Goal: Task Accomplishment & Management: Complete application form

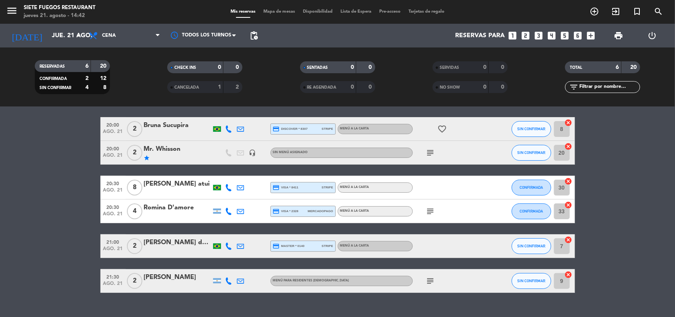
scroll to position [42, 0]
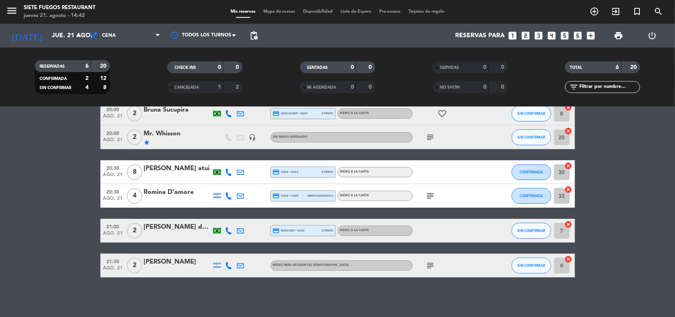
click at [432, 269] on icon "subject" at bounding box center [430, 265] width 9 height 9
click at [432, 264] on icon "subject" at bounding box center [430, 265] width 9 height 9
click at [537, 228] on span "SIN CONFIRMAR" at bounding box center [532, 230] width 28 height 4
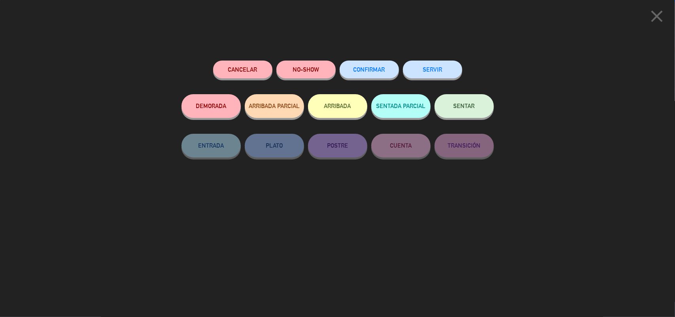
click at [387, 72] on button "CONFIRMAR" at bounding box center [369, 70] width 59 height 18
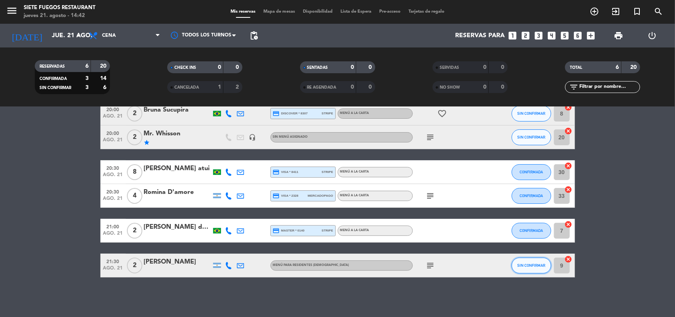
click at [533, 264] on span "SIN CONFIRMAR" at bounding box center [532, 265] width 28 height 4
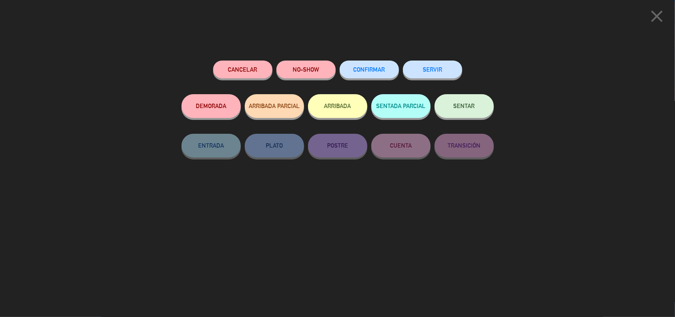
click at [386, 76] on button "CONFIRMAR" at bounding box center [369, 70] width 59 height 18
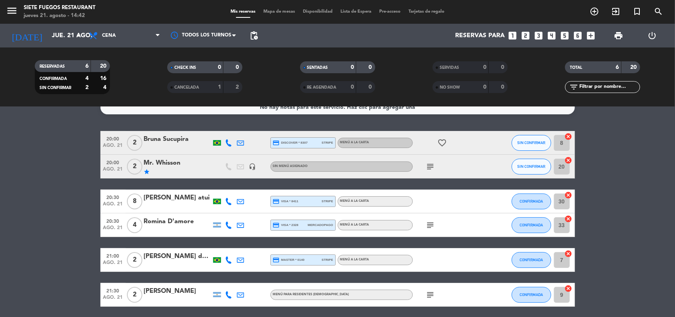
scroll to position [0, 0]
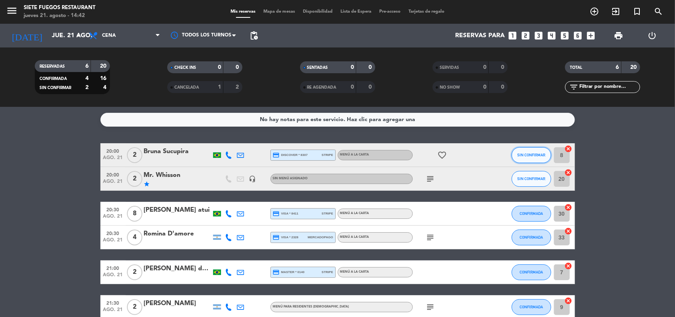
click at [538, 153] on span "SIN CONFIRMAR" at bounding box center [532, 155] width 28 height 4
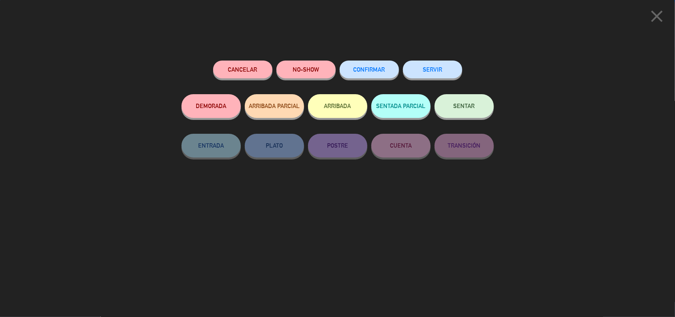
click at [365, 72] on span "CONFIRMAR" at bounding box center [370, 69] width 32 height 7
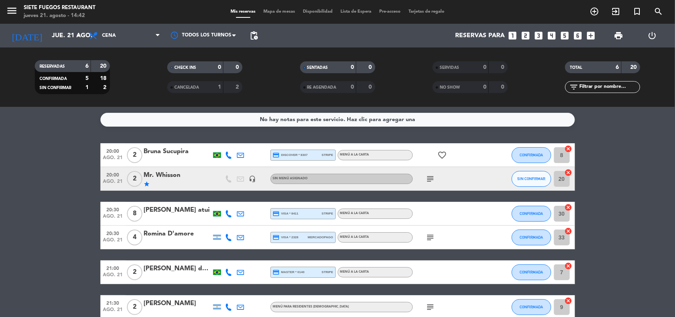
click at [432, 176] on icon "subject" at bounding box center [430, 178] width 9 height 9
click at [428, 183] on icon "subject" at bounding box center [430, 178] width 9 height 9
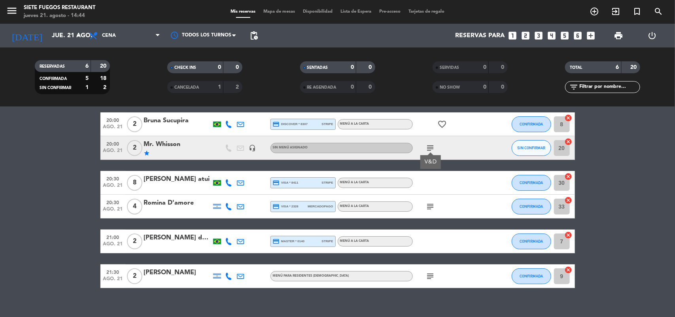
scroll to position [42, 0]
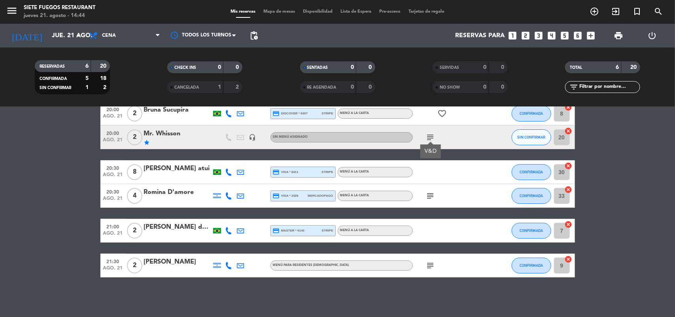
click at [431, 264] on icon "subject" at bounding box center [430, 265] width 9 height 9
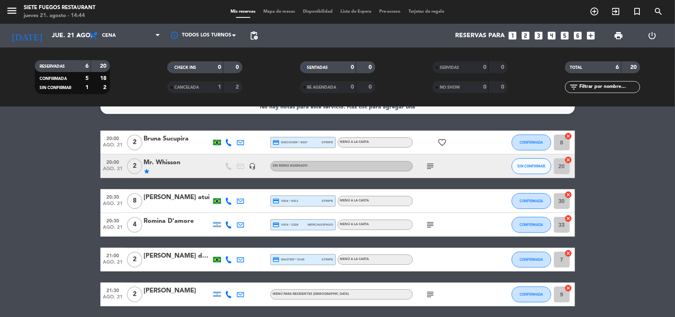
scroll to position [0, 0]
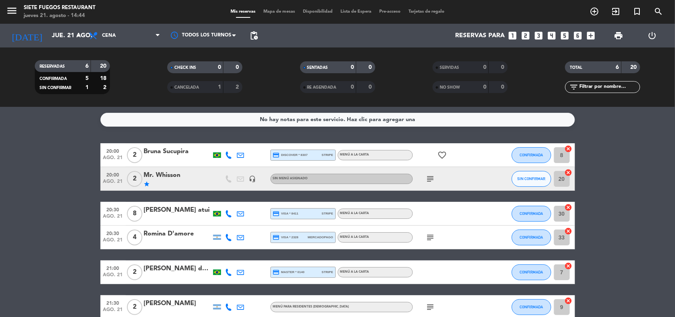
click at [430, 179] on icon "subject" at bounding box center [430, 178] width 9 height 9
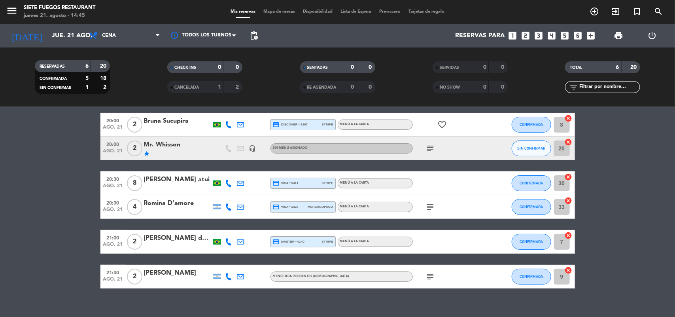
scroll to position [42, 0]
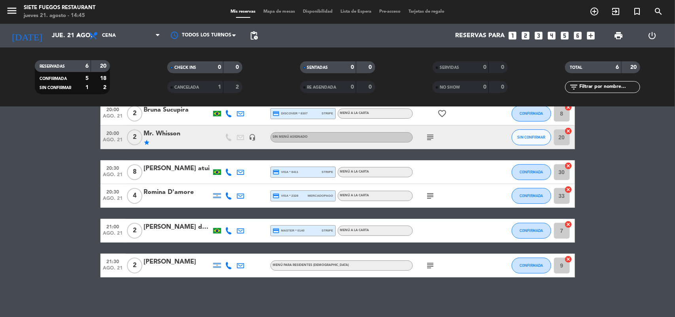
click at [192, 230] on div "[PERSON_NAME] dos [PERSON_NAME]" at bounding box center [177, 227] width 67 height 10
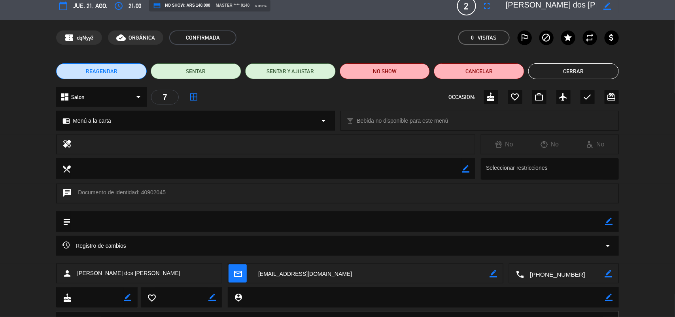
scroll to position [0, 0]
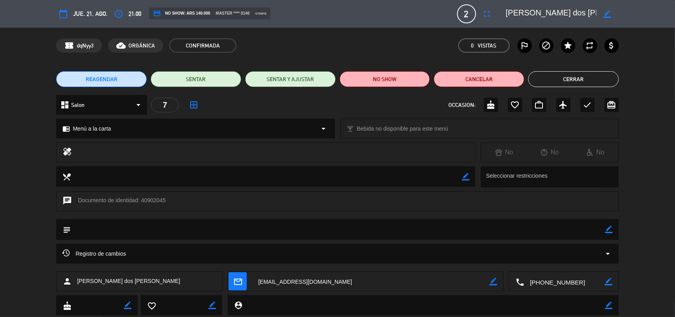
click at [578, 85] on button "Cerrar" at bounding box center [574, 79] width 91 height 16
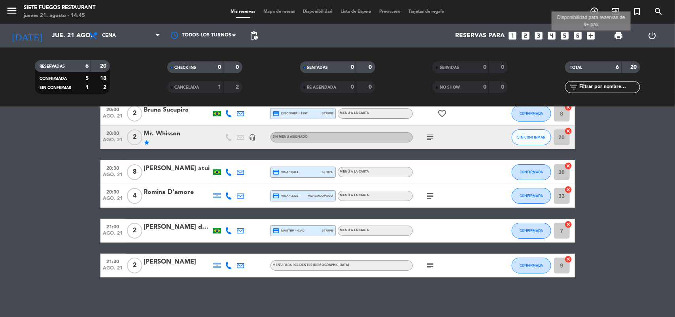
click at [591, 36] on icon "add_box" at bounding box center [591, 35] width 10 height 10
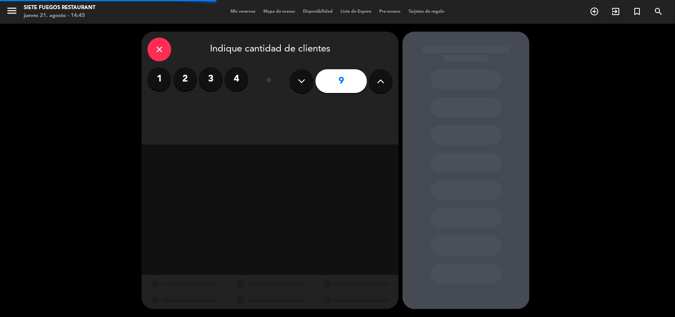
click at [382, 86] on icon at bounding box center [381, 81] width 8 height 12
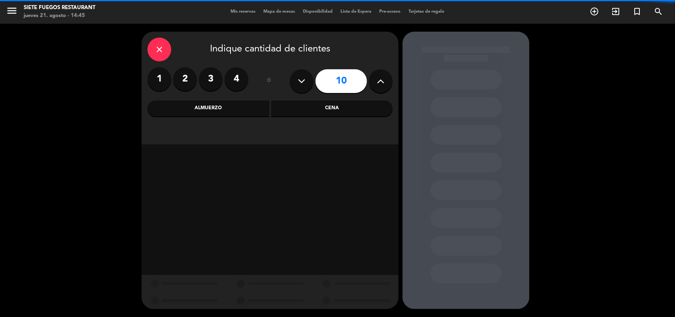
click at [382, 86] on icon at bounding box center [381, 81] width 8 height 12
type input "12"
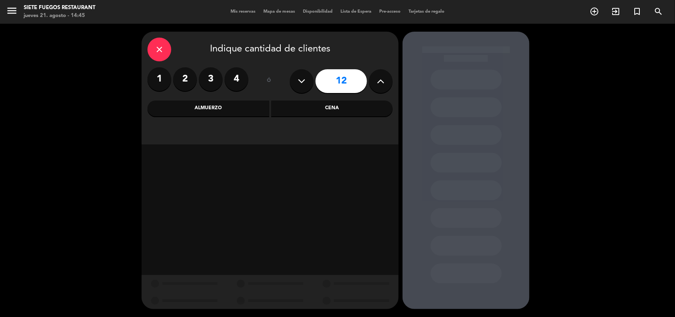
click at [346, 112] on div "Cena" at bounding box center [332, 109] width 122 height 16
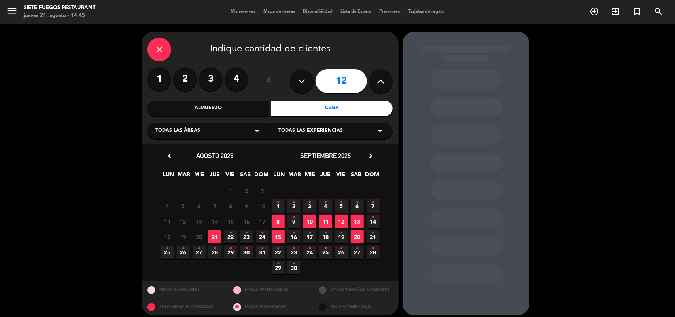
click at [221, 232] on span "21" at bounding box center [215, 236] width 13 height 13
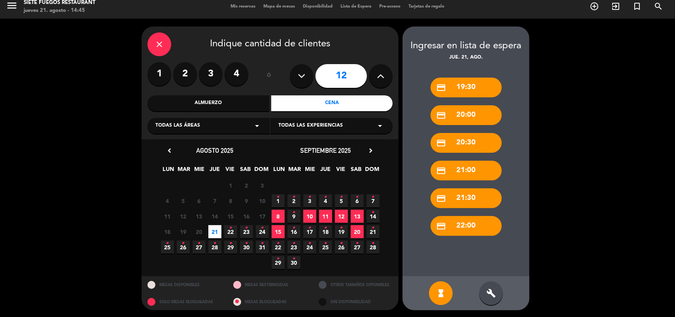
click at [493, 284] on div "build" at bounding box center [492, 293] width 24 height 24
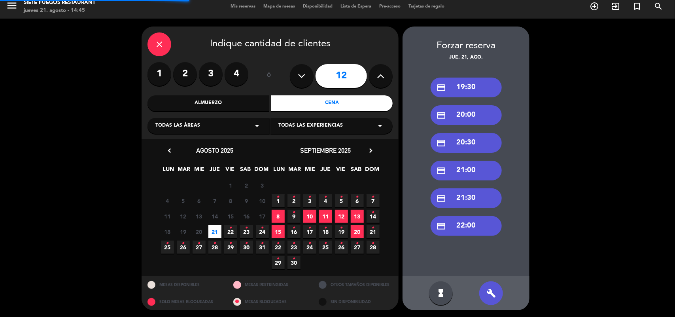
click at [465, 79] on div "credit_card 19:30" at bounding box center [466, 88] width 71 height 20
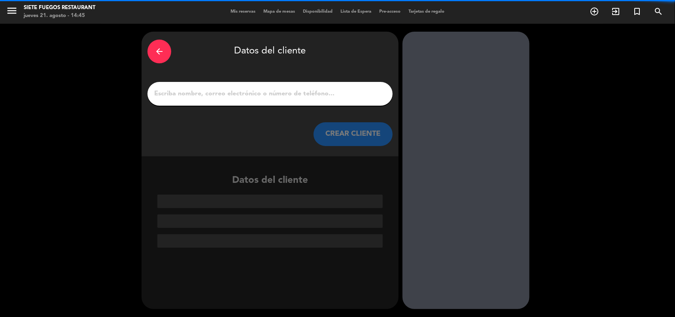
scroll to position [0, 0]
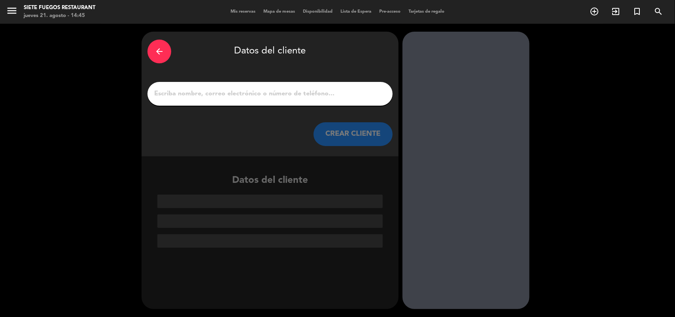
click at [266, 101] on div at bounding box center [270, 94] width 245 height 24
click at [266, 97] on input "1" at bounding box center [270, 93] width 233 height 11
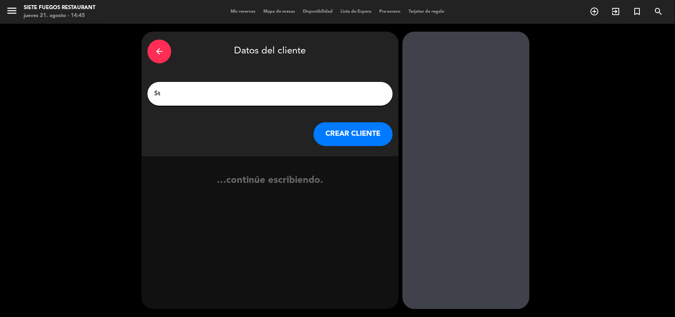
type input "S"
type input "Grupo Vernova"
click at [340, 132] on button "CREAR CLIENTE" at bounding box center [353, 134] width 79 height 24
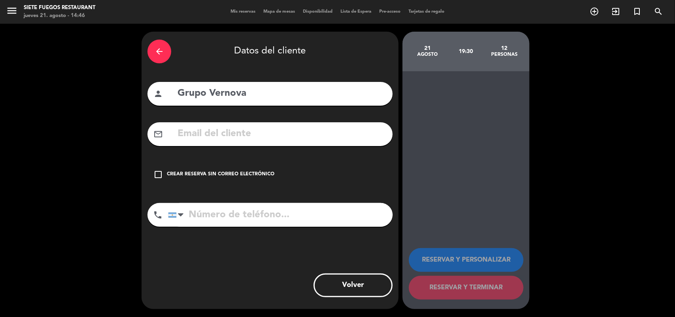
click at [286, 181] on div "check_box_outline_blank Crear reserva sin correo electrónico" at bounding box center [270, 175] width 245 height 24
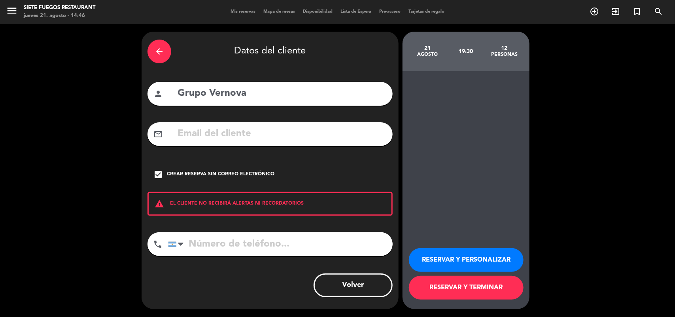
click at [499, 248] on button "RESERVAR Y PERSONALIZAR" at bounding box center [466, 260] width 115 height 24
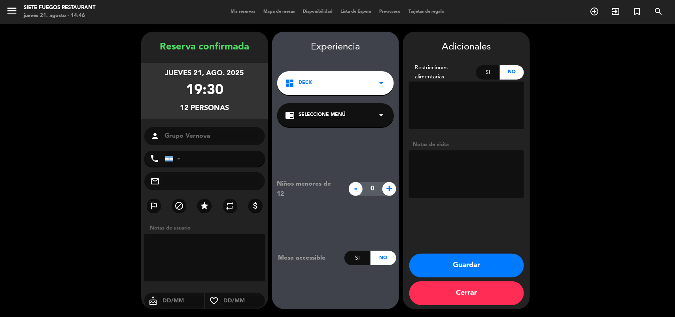
click at [460, 171] on textarea at bounding box center [466, 173] width 115 height 47
click at [330, 116] on span "Seleccione Menú" at bounding box center [322, 115] width 47 height 8
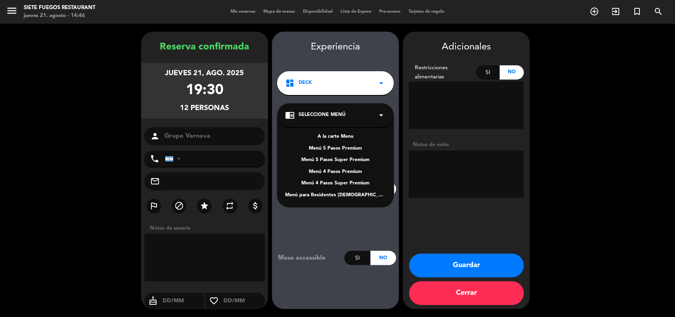
click at [349, 90] on div "dashboard Deck arrow_drop_down" at bounding box center [335, 83] width 117 height 24
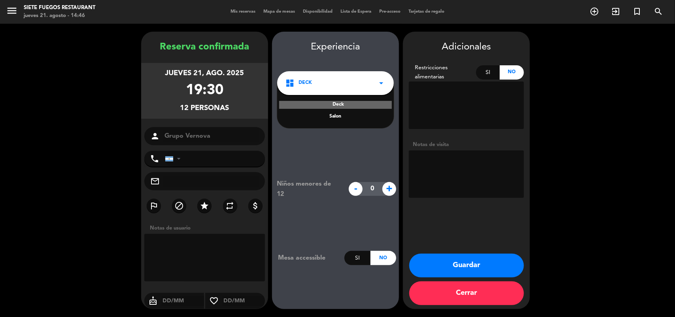
click at [343, 114] on div "Salon" at bounding box center [335, 117] width 101 height 8
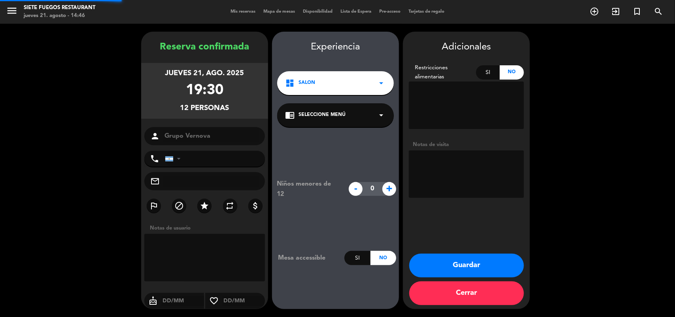
click at [343, 109] on div "chrome_reader_mode Seleccione Menú arrow_drop_down" at bounding box center [335, 115] width 117 height 24
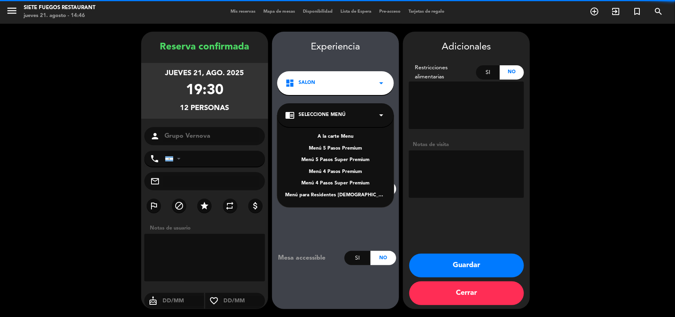
click at [361, 110] on div "chrome_reader_mode Seleccione Menú arrow_drop_down" at bounding box center [335, 115] width 117 height 24
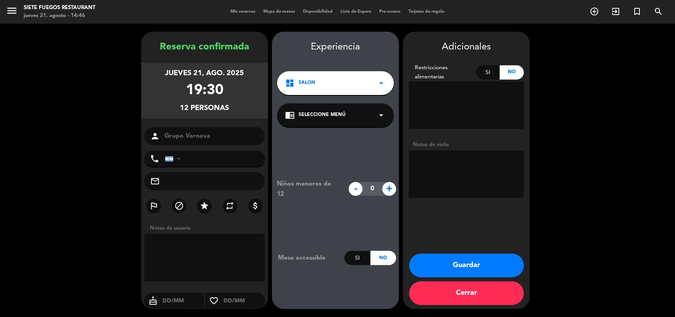
click at [369, 109] on div "chrome_reader_mode Seleccione Menú arrow_drop_down" at bounding box center [335, 115] width 117 height 24
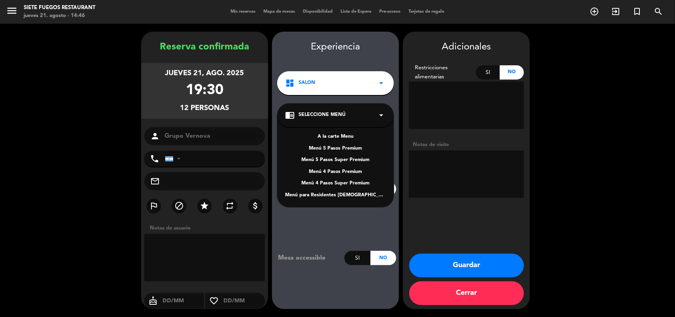
click at [436, 175] on textarea at bounding box center [466, 173] width 115 height 47
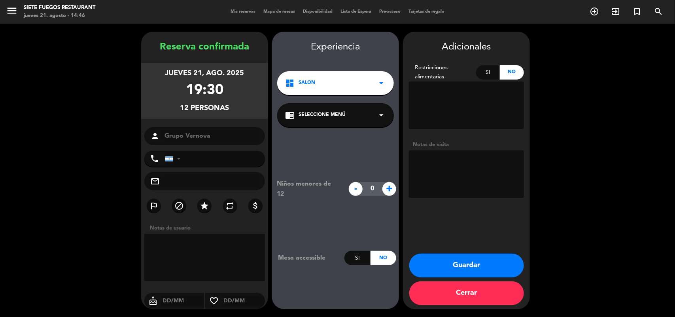
click at [456, 270] on button "Guardar" at bounding box center [467, 266] width 115 height 24
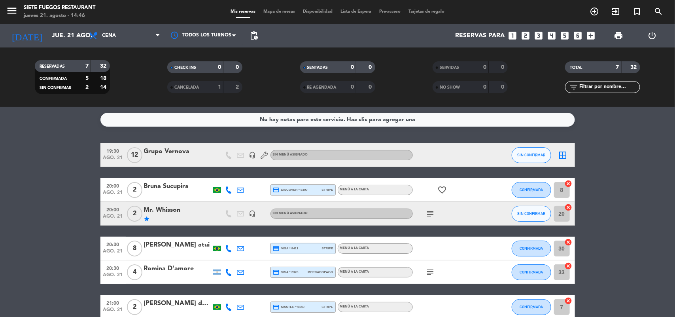
scroll to position [49, 0]
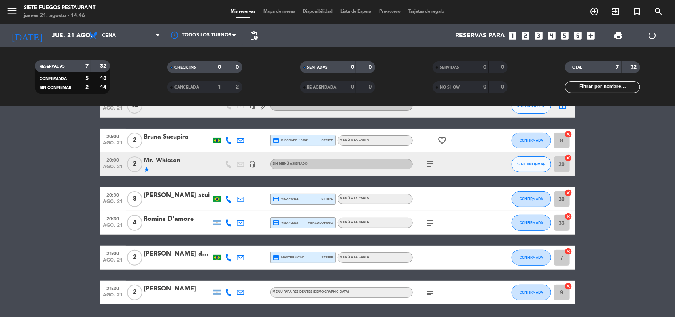
click at [433, 219] on icon "subject" at bounding box center [430, 222] width 9 height 9
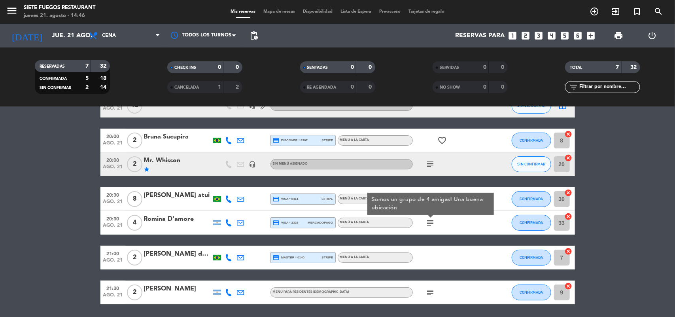
click at [431, 220] on icon "subject" at bounding box center [430, 222] width 9 height 9
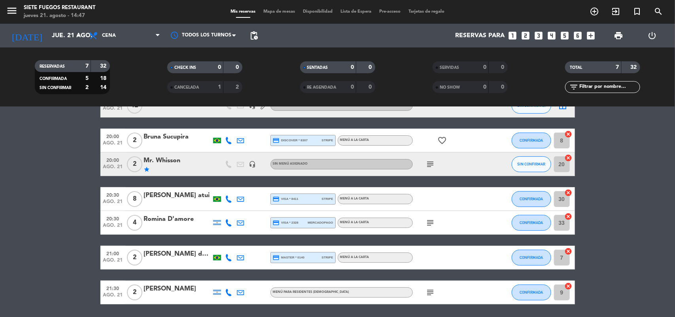
click at [192, 250] on div "[PERSON_NAME] dos [PERSON_NAME]" at bounding box center [177, 254] width 67 height 10
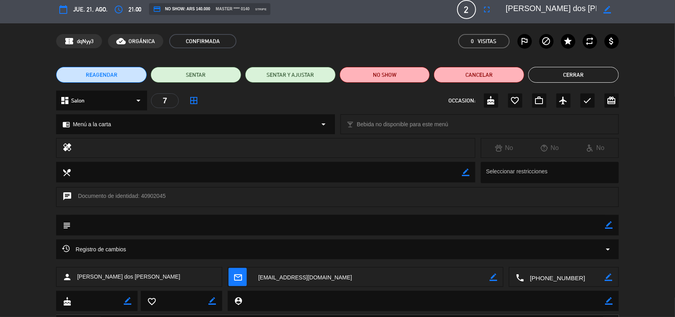
scroll to position [0, 0]
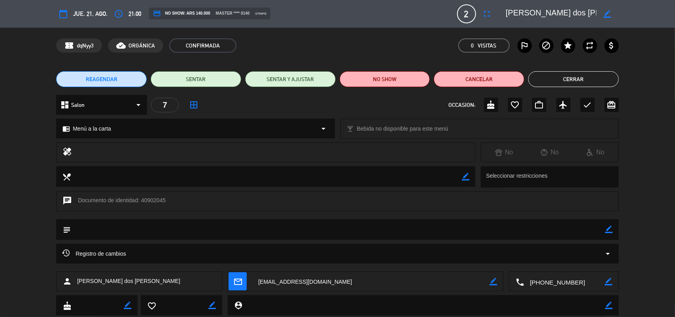
click at [584, 82] on button "Cerrar" at bounding box center [574, 79] width 91 height 16
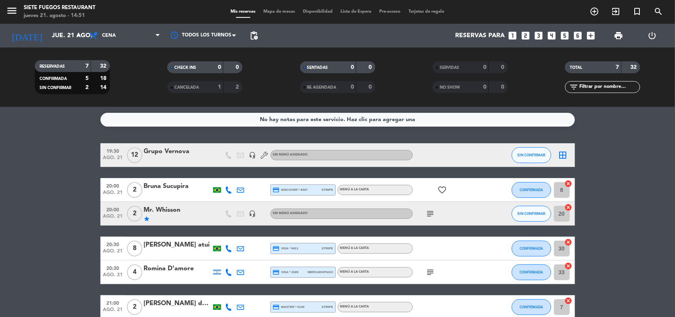
click at [613, 40] on span "print" at bounding box center [619, 36] width 16 height 16
click at [617, 34] on span "print" at bounding box center [618, 35] width 9 height 9
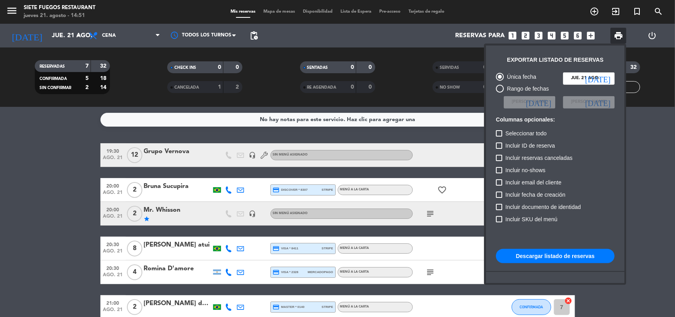
click at [551, 257] on button "Descargar listado de reservas" at bounding box center [555, 256] width 119 height 14
